Goal: Task Accomplishment & Management: Use online tool/utility

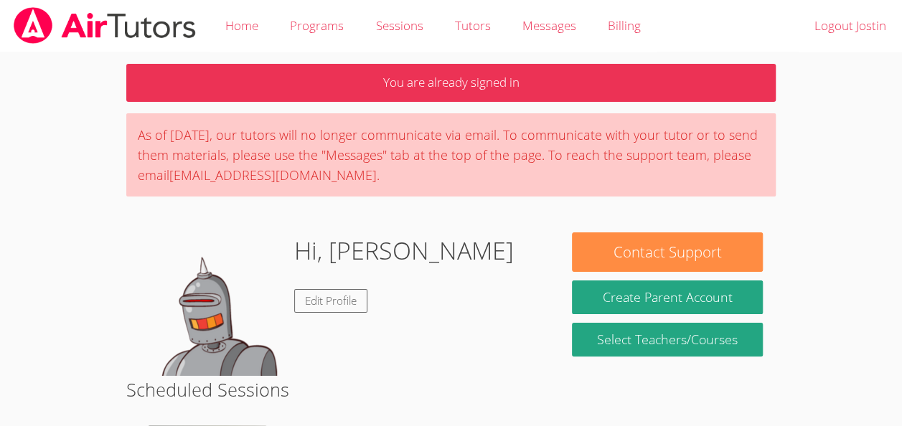
click at [558, 306] on div "Hi, Jostin Edit Profile" at bounding box center [342, 305] width 433 height 144
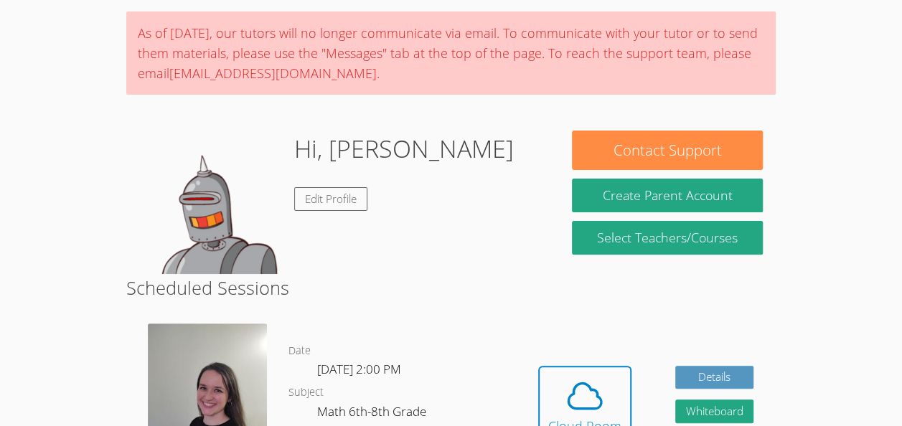
scroll to position [105, 0]
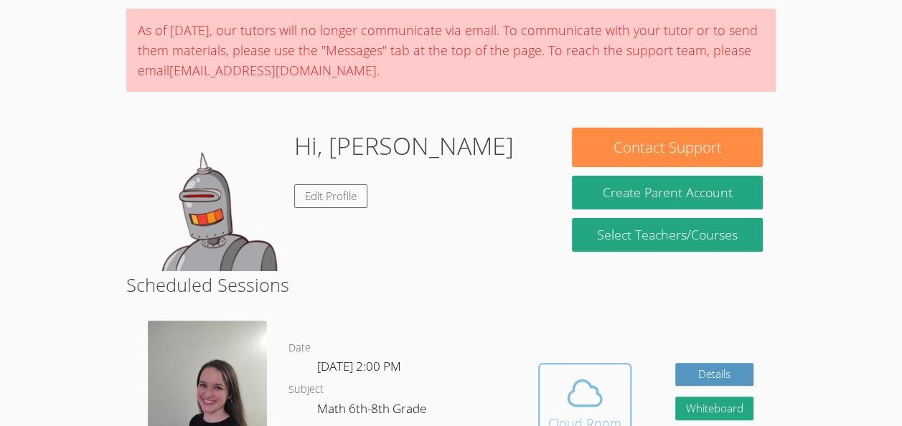
click at [606, 412] on span at bounding box center [584, 393] width 73 height 40
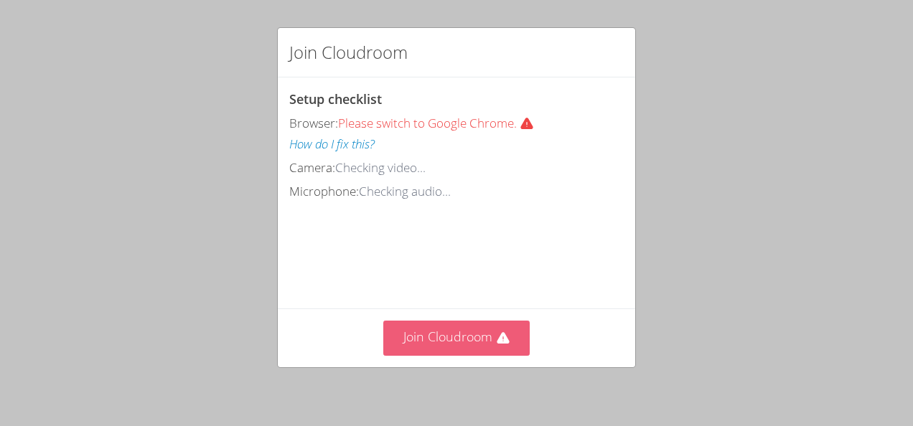
click at [462, 345] on button "Join Cloudroom" at bounding box center [456, 338] width 147 height 35
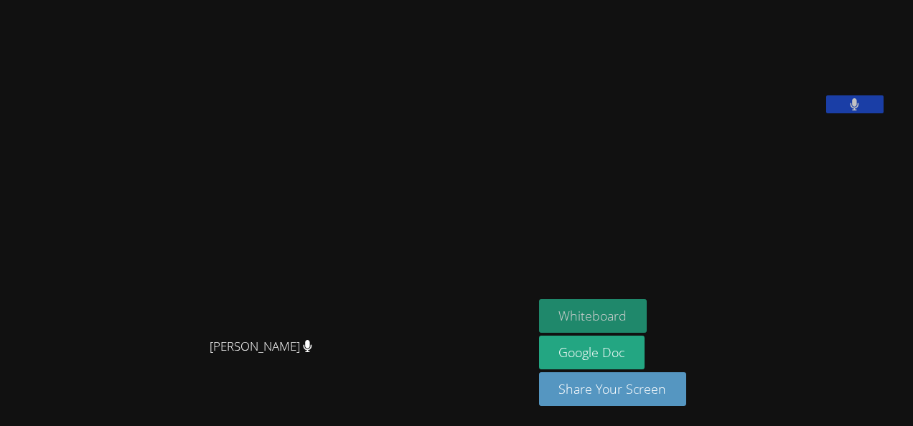
click at [643, 313] on button "Whiteboard" at bounding box center [593, 316] width 108 height 34
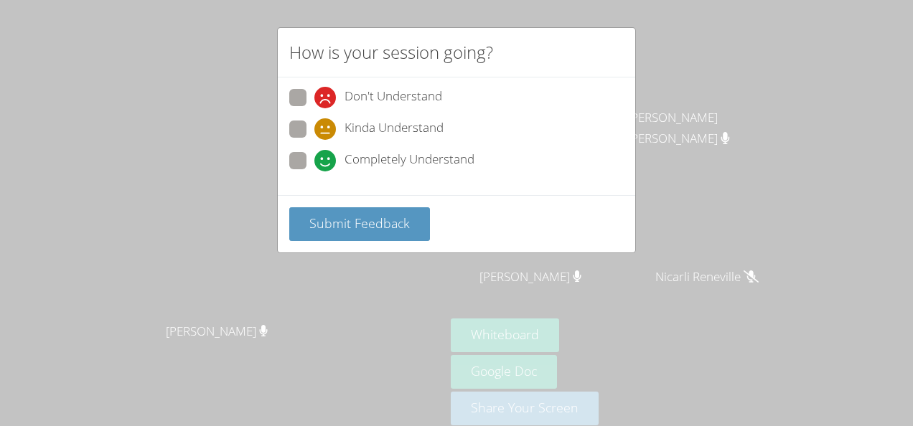
click at [307, 159] on label "Completely Understand" at bounding box center [381, 161] width 185 height 19
click at [314, 159] on input "Completely Understand" at bounding box center [320, 158] width 12 height 12
radio input "true"
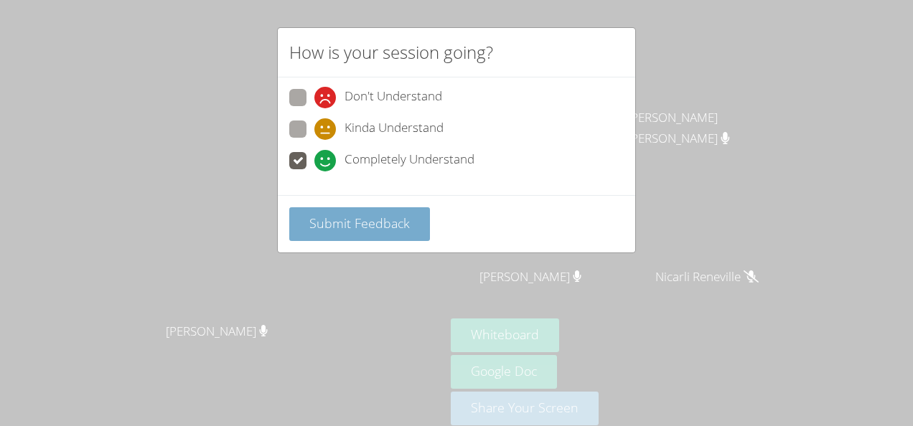
click at [379, 218] on span "Submit Feedback" at bounding box center [359, 223] width 100 height 17
